Goal: Navigation & Orientation: Find specific page/section

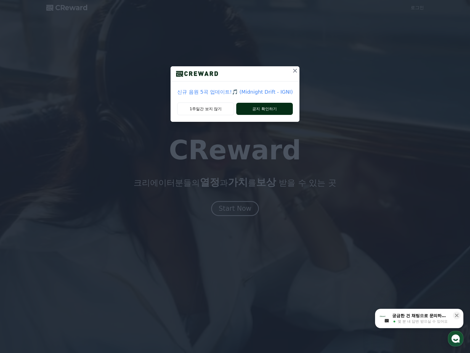
click at [264, 110] on button "공지 확인하기" at bounding box center [264, 109] width 57 height 12
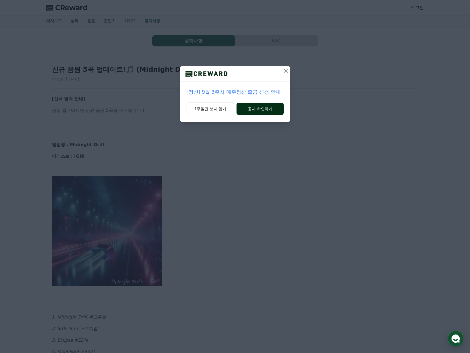
click at [264, 111] on button "공지 확인하기" at bounding box center [259, 109] width 47 height 12
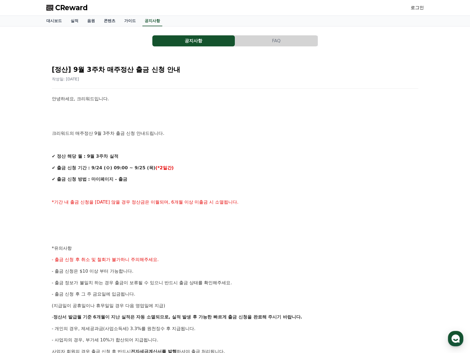
click at [72, 9] on span "CReward" at bounding box center [71, 7] width 33 height 9
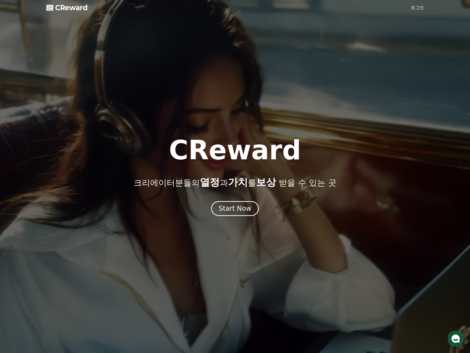
click at [416, 6] on link "로그인" at bounding box center [416, 7] width 13 height 7
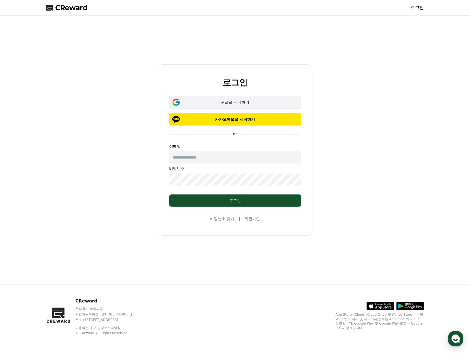
click at [234, 102] on div "구글로 시작하기" at bounding box center [235, 102] width 116 height 6
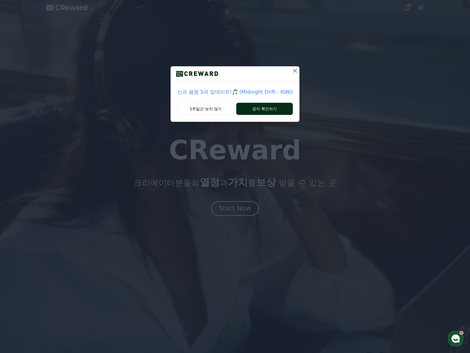
click at [279, 108] on button "공지 확인하기" at bounding box center [264, 109] width 57 height 12
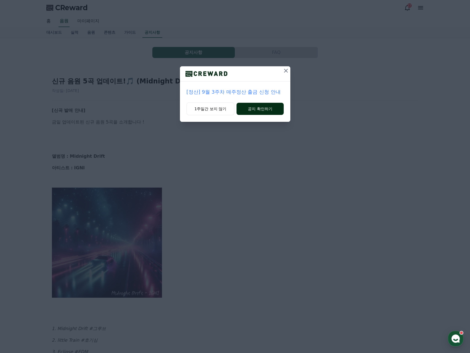
click at [268, 112] on button "공지 확인하기" at bounding box center [259, 109] width 47 height 12
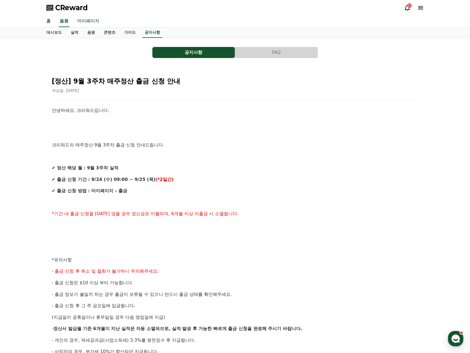
click at [89, 22] on link "마이페이지" at bounding box center [88, 21] width 31 height 12
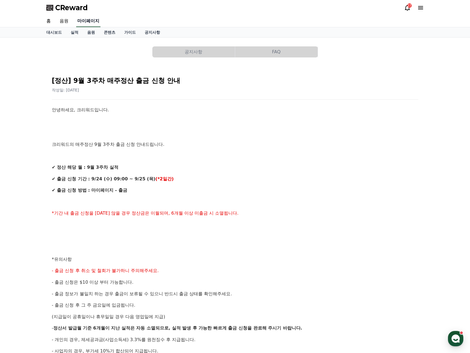
select select "**********"
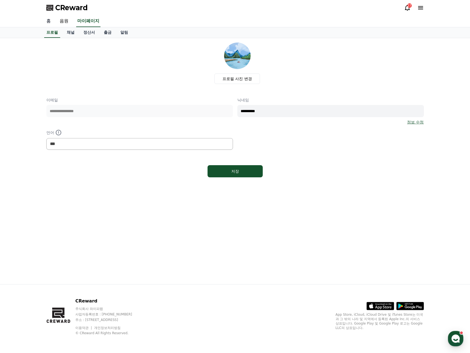
click at [50, 22] on link "홈" at bounding box center [48, 21] width 13 height 12
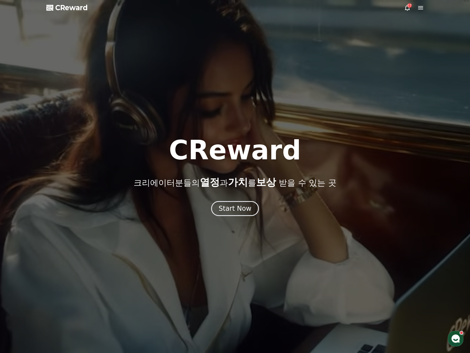
click at [421, 8] on icon at bounding box center [420, 7] width 5 height 3
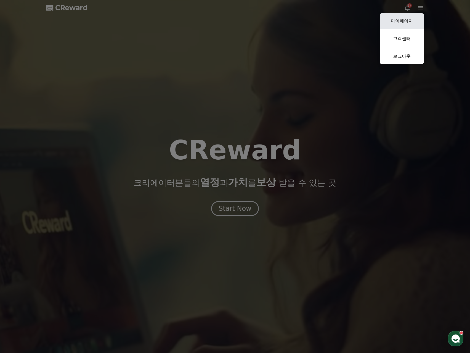
click at [409, 20] on link "마이페이지" at bounding box center [402, 20] width 44 height 15
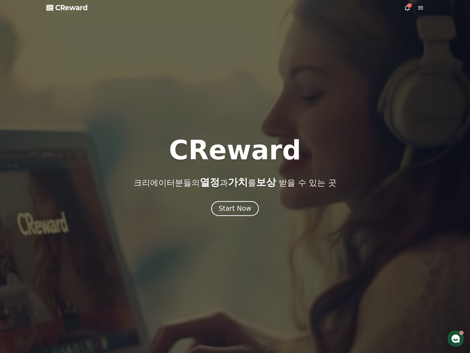
select select "**********"
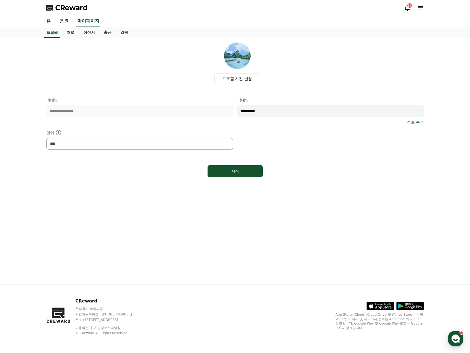
click at [70, 33] on link "채널" at bounding box center [70, 32] width 17 height 10
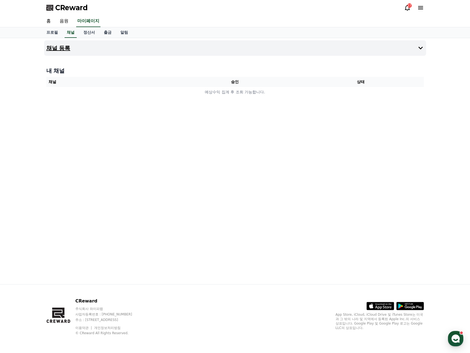
click at [420, 48] on icon at bounding box center [420, 48] width 4 height 3
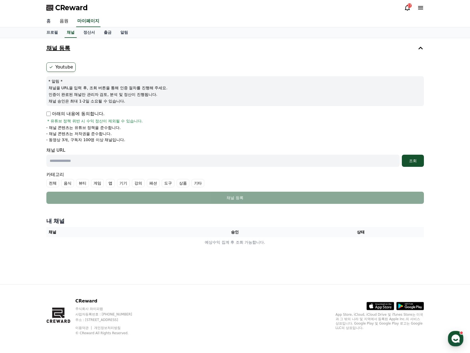
click at [46, 21] on link "홈" at bounding box center [48, 21] width 13 height 12
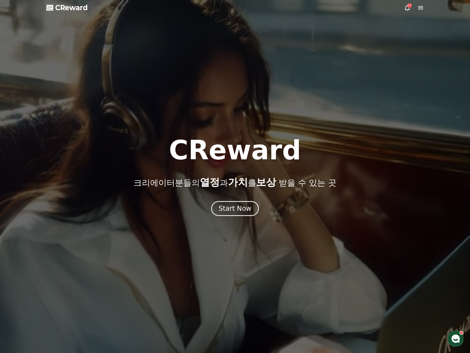
click at [422, 10] on icon at bounding box center [420, 7] width 7 height 7
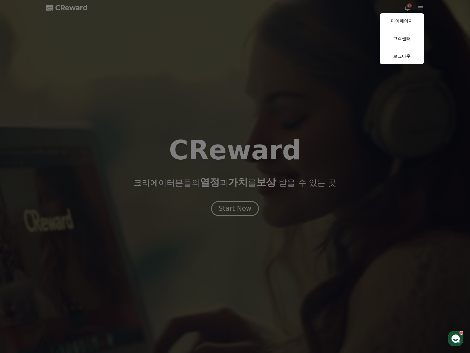
click at [324, 146] on button "close" at bounding box center [235, 176] width 470 height 353
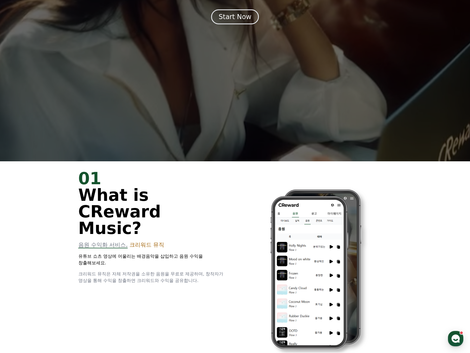
scroll to position [193, 0]
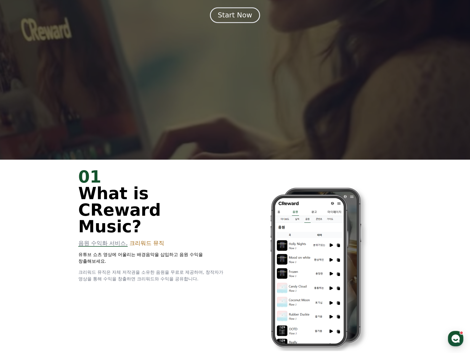
click at [243, 17] on div "Start Now" at bounding box center [235, 14] width 34 height 9
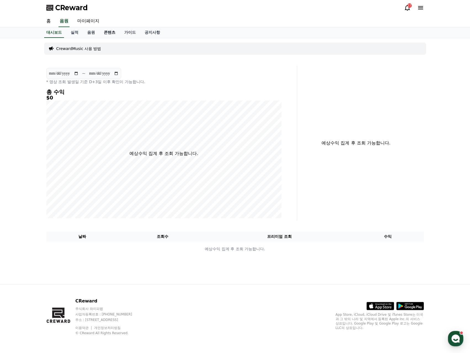
click at [111, 33] on link "콘텐츠" at bounding box center [109, 32] width 20 height 10
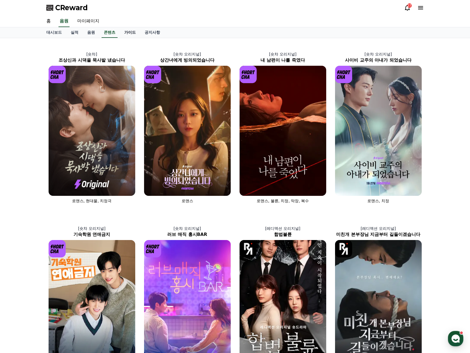
click at [134, 33] on link "가이드" at bounding box center [130, 32] width 20 height 10
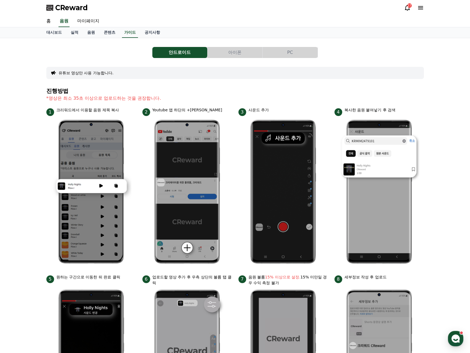
click at [309, 55] on button "PC" at bounding box center [290, 52] width 55 height 11
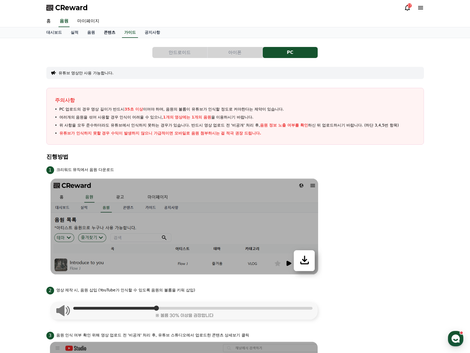
click at [112, 35] on link "콘텐츠" at bounding box center [109, 32] width 20 height 10
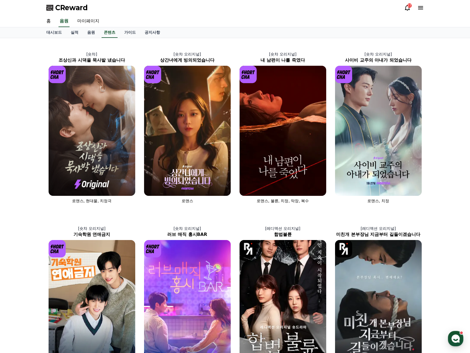
click at [407, 10] on icon at bounding box center [407, 8] width 5 height 6
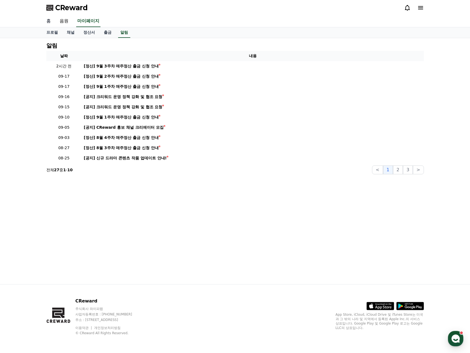
click at [48, 20] on link "홈" at bounding box center [48, 21] width 13 height 12
